Goal: Find contact information: Find contact information

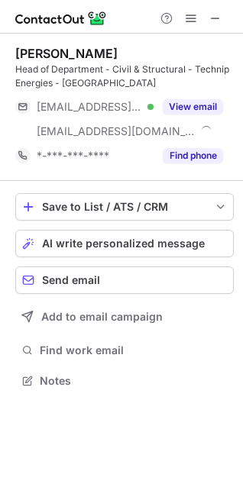
scroll to position [370, 243]
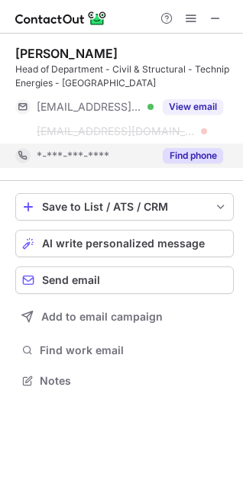
click at [175, 160] on button "Find phone" at bounding box center [192, 155] width 60 height 15
click at [175, 160] on div "*-***-***-****" at bounding box center [130, 156] width 186 height 14
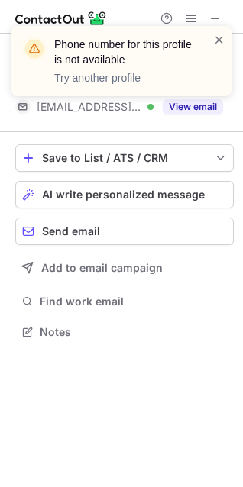
scroll to position [321, 243]
click at [148, 110] on div "Phone number for this profile is not available Try another profile" at bounding box center [121, 67] width 244 height 113
click at [132, 109] on div "Phone number for this profile is not available Try another profile" at bounding box center [121, 67] width 244 height 113
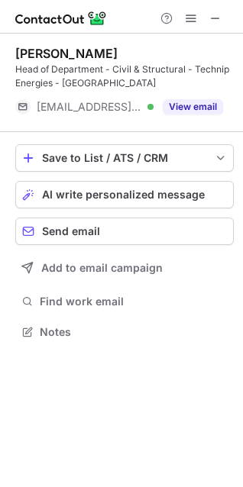
click at [118, 107] on span "[EMAIL_ADDRESS][DOMAIN_NAME]" at bounding box center [89, 107] width 105 height 14
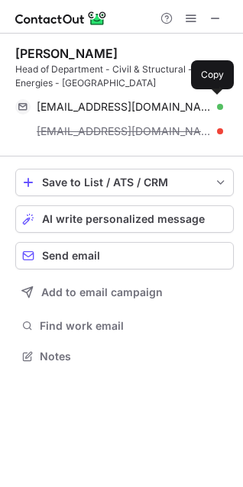
click at [118, 107] on span "[EMAIL_ADDRESS][DOMAIN_NAME]" at bounding box center [124, 107] width 175 height 14
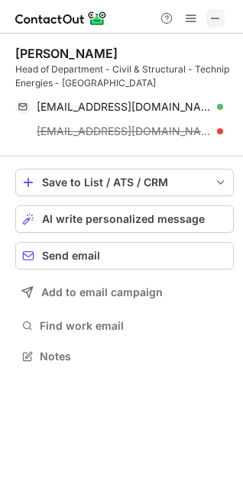
click at [212, 18] on span at bounding box center [215, 18] width 12 height 12
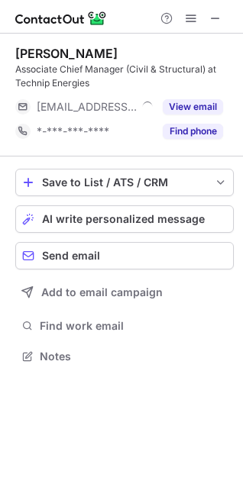
scroll to position [346, 243]
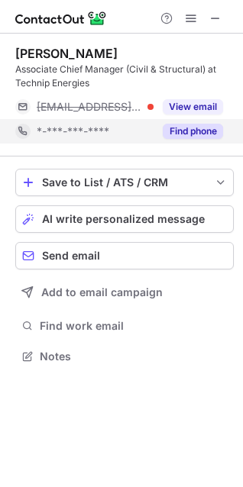
click at [154, 126] on div "Find phone" at bounding box center [187, 131] width 69 height 24
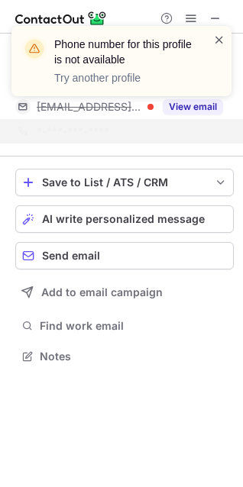
click at [219, 37] on span at bounding box center [219, 39] width 12 height 15
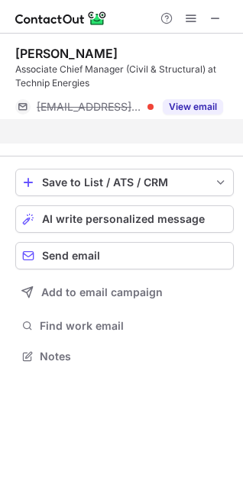
scroll to position [321, 243]
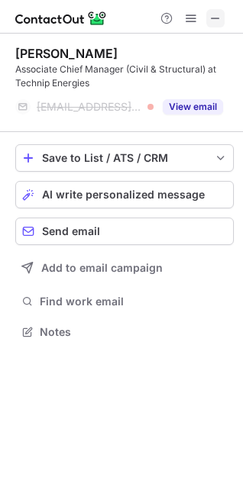
click at [213, 23] on span at bounding box center [215, 18] width 12 height 12
